Goal: Task Accomplishment & Management: Manage account settings

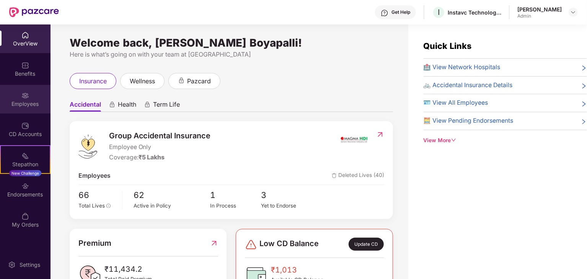
click at [29, 93] on div "Employees" at bounding box center [25, 99] width 50 height 29
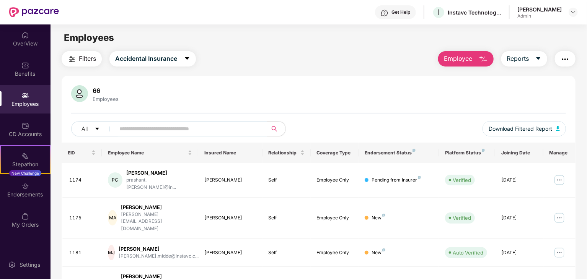
click at [565, 15] on div "[PERSON_NAME] Boyapalli Admin" at bounding box center [547, 12] width 60 height 13
click at [569, 14] on div at bounding box center [572, 12] width 9 height 9
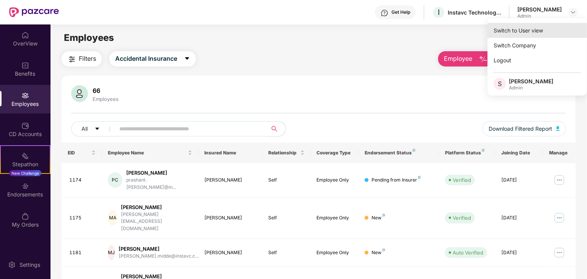
click at [539, 30] on div "Switch to User view" at bounding box center [536, 30] width 99 height 15
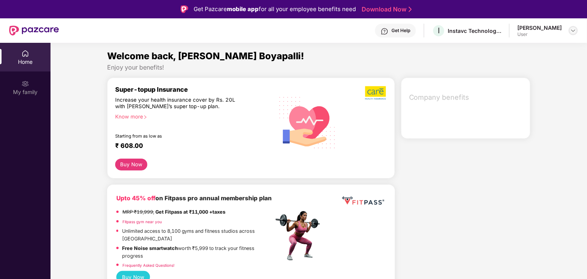
click at [571, 31] on img at bounding box center [573, 31] width 6 height 6
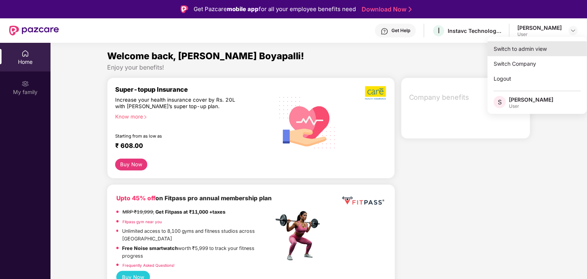
click at [546, 54] on div "Switch to admin view" at bounding box center [536, 48] width 99 height 15
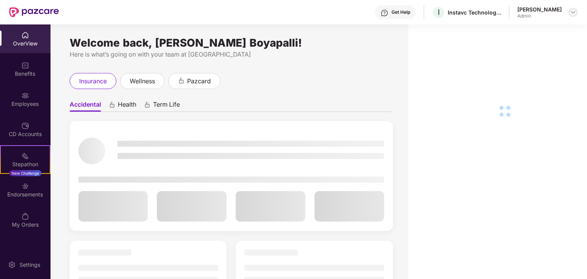
click at [572, 12] on img at bounding box center [573, 12] width 6 height 6
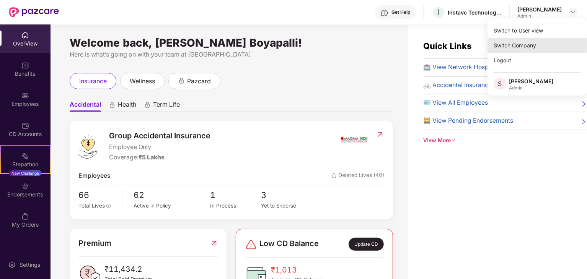
click at [536, 45] on div "Switch Company" at bounding box center [536, 45] width 99 height 15
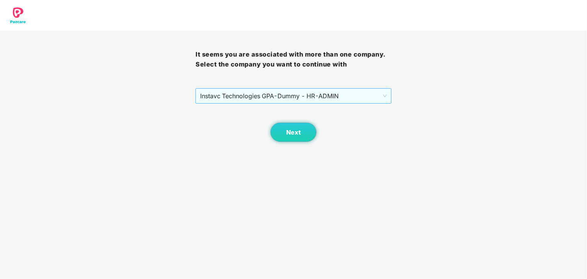
click at [291, 93] on span "Instavc Technologies GPA - Dummy - HR - ADMIN" at bounding box center [293, 96] width 186 height 15
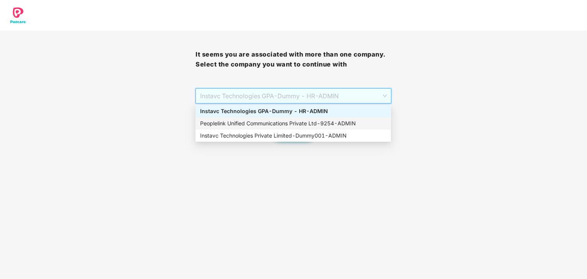
click at [286, 124] on div "Peoplelink Unified Communications Private Ltd - 9254 - ADMIN" at bounding box center [293, 123] width 186 height 8
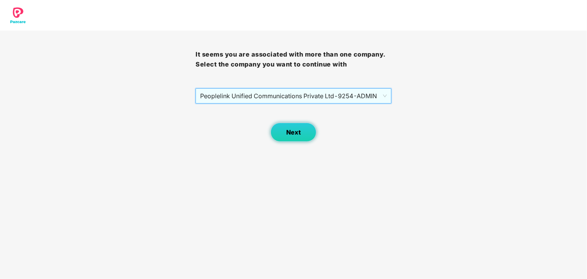
click at [303, 136] on button "Next" at bounding box center [293, 132] width 46 height 19
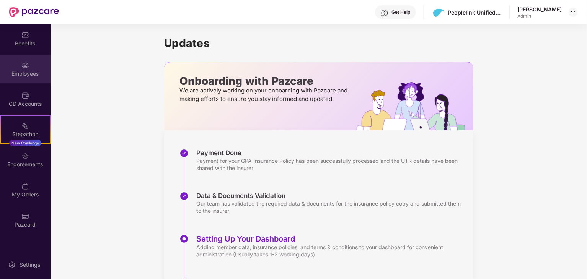
click at [35, 72] on div "Employees" at bounding box center [25, 74] width 50 height 8
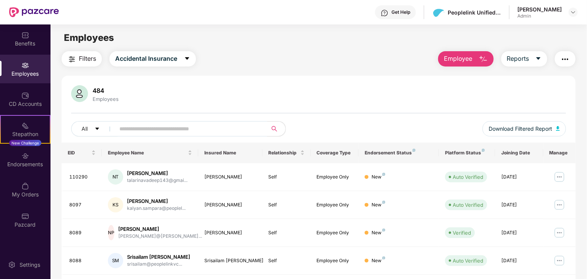
click at [168, 125] on input "text" at bounding box center [187, 128] width 137 height 11
paste input "****"
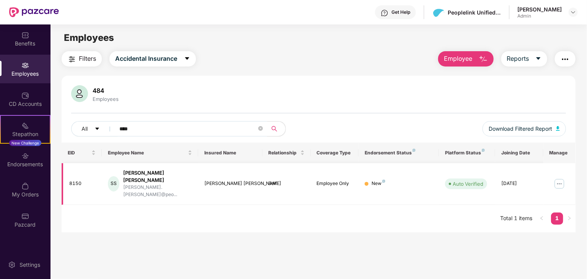
type input "****"
click at [560, 179] on img at bounding box center [559, 184] width 12 height 12
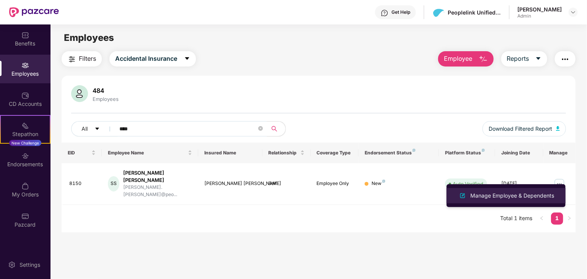
click at [531, 195] on div "Manage Employee & Dependents" at bounding box center [512, 196] width 87 height 8
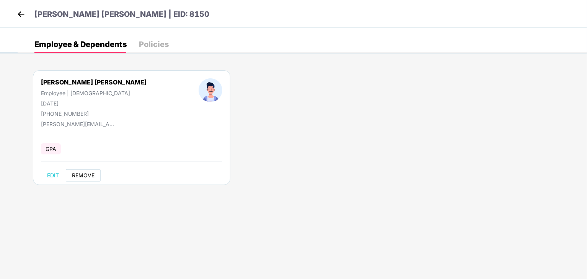
click at [88, 175] on span "REMOVE" at bounding box center [83, 175] width 23 height 6
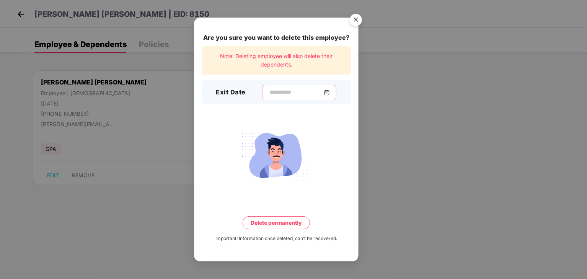
click at [268, 94] on input at bounding box center [295, 92] width 55 height 8
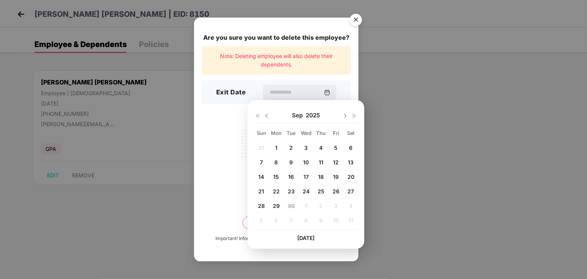
click at [320, 191] on span "25" at bounding box center [320, 191] width 7 height 7
type input "**********"
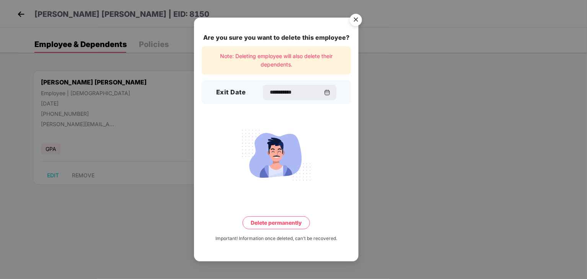
click at [268, 218] on button "Delete permanently" at bounding box center [275, 222] width 67 height 13
